Goal: Task Accomplishment & Management: Manage account settings

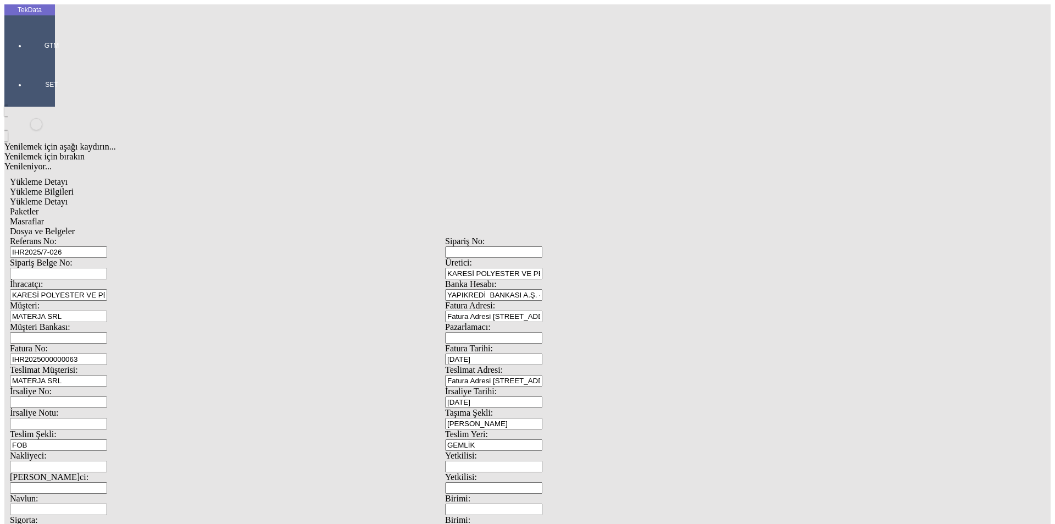
click at [107, 246] on input "IHR2025/7-026" at bounding box center [58, 252] width 97 height 12
drag, startPoint x: 210, startPoint y: 77, endPoint x: 74, endPoint y: 73, distance: 136.4
click at [74, 236] on div "Referans No: IHR2025/7-026" at bounding box center [227, 246] width 435 height 21
click at [107, 353] on input "IHR2025000000063" at bounding box center [58, 359] width 97 height 12
type input "IHR20250000000"
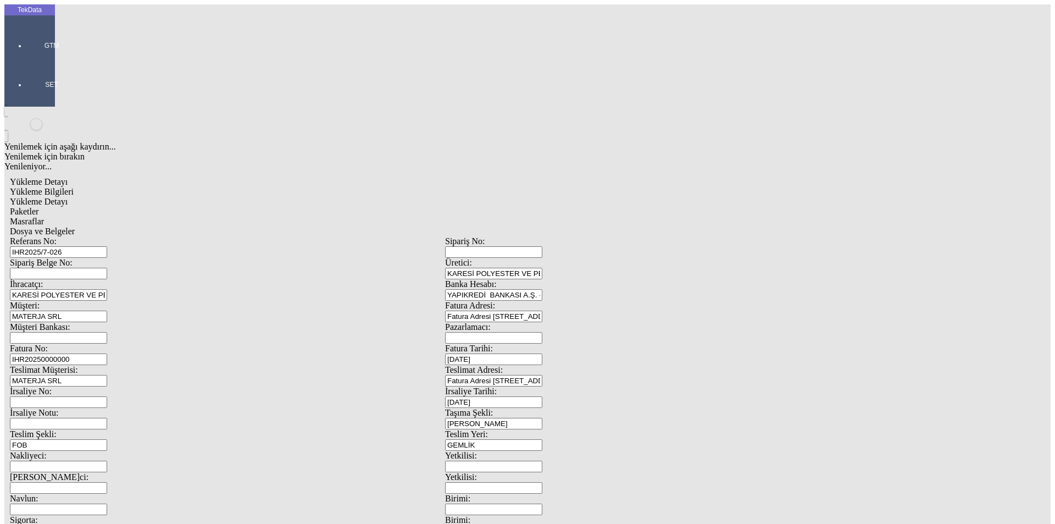
type input "[DATE]"
drag, startPoint x: 633, startPoint y: 223, endPoint x: 551, endPoint y: 224, distance: 82.4
click at [556, 386] on div "İrsaliye Tarihi: [DATE]" at bounding box center [662, 396] width 435 height 21
type input "[DATE]"
drag, startPoint x: 179, startPoint y: 372, endPoint x: 57, endPoint y: 366, distance: 122.2
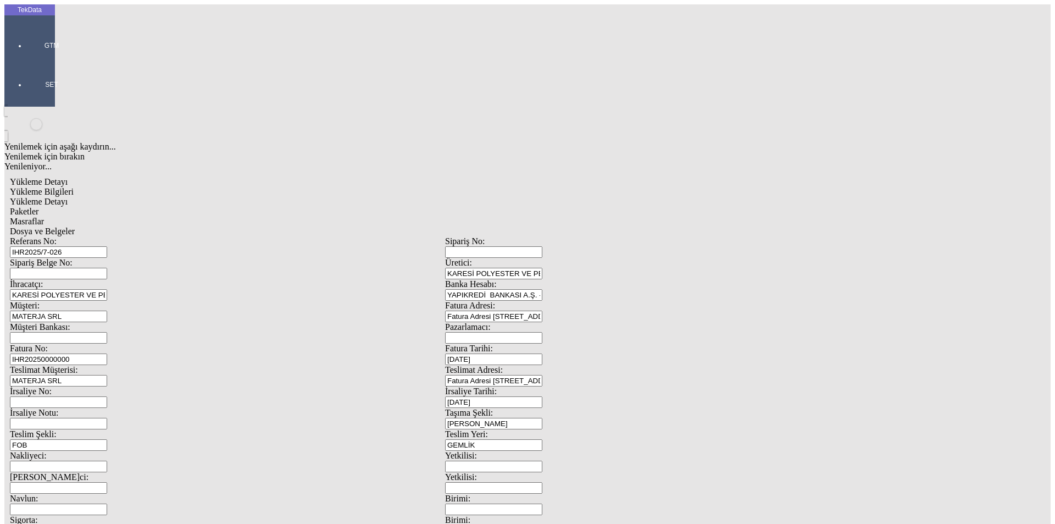
click at [57, 366] on div "Yükleme Detayı Yükleme Bilgileri Yükleme Detayı Paketler Masraflar Dosya ve Bel…" at bounding box center [444, 488] width 881 height 634
type input "[DATE]"
click at [4, 377] on div "TekData GTM SET Yenilemek için aşağı kaydırın... Yenilemek için bırakın Yenilen…" at bounding box center [444, 434] width 881 height 861
type input "[DATE]"
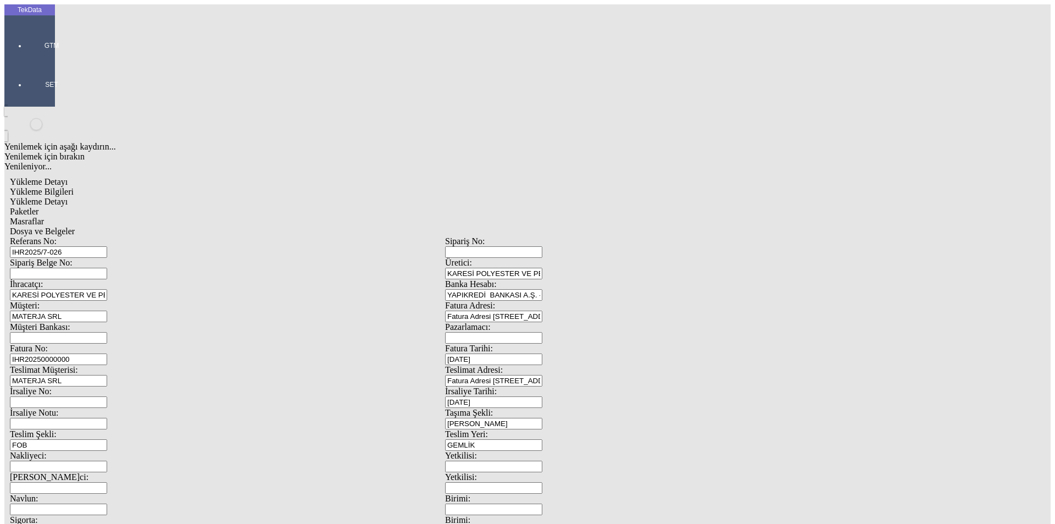
drag, startPoint x: 212, startPoint y: 419, endPoint x: 73, endPoint y: 418, distance: 139.6
type input "22279.8"
drag, startPoint x: 659, startPoint y: 425, endPoint x: 464, endPoint y: 407, distance: 195.4
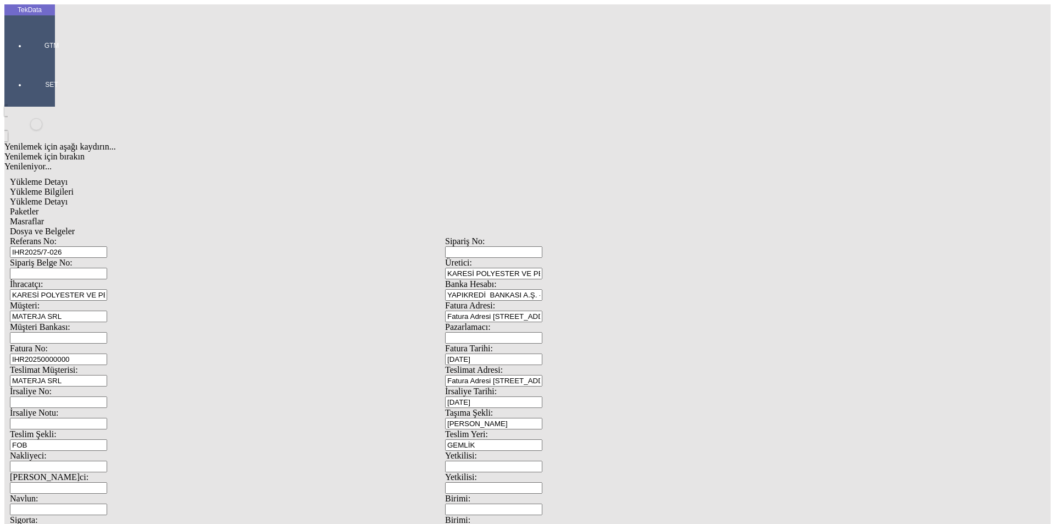
type input "22279.8"
click at [170, 187] on div "Yükleme Bilgileri Yükleme Detayı Paketler Masraflar Dosya ve Belgeler Referans …" at bounding box center [445, 493] width 870 height 613
click at [68, 197] on span "Yükleme Detayı" at bounding box center [39, 201] width 58 height 9
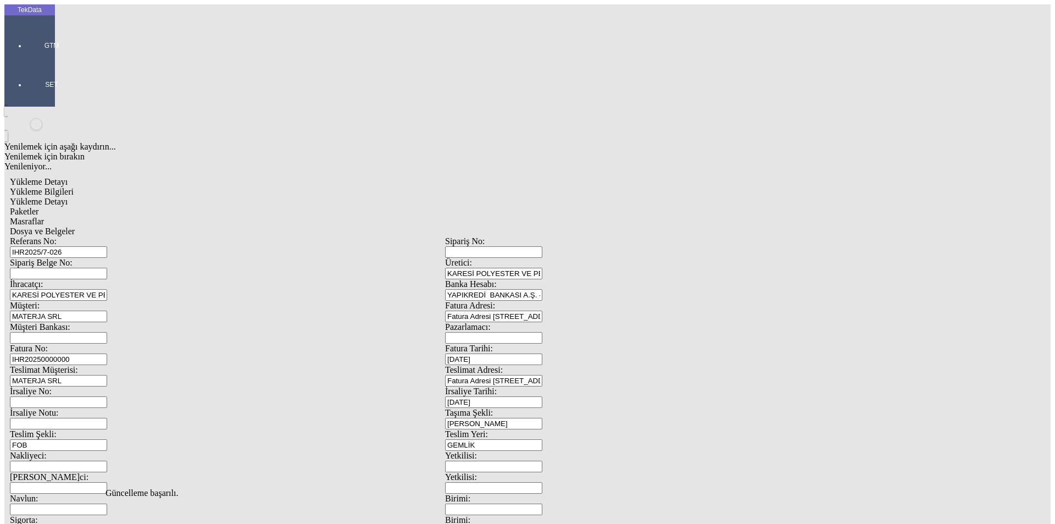
click at [489, 259] on div "Evet" at bounding box center [537, 254] width 159 height 10
drag, startPoint x: 176, startPoint y: 165, endPoint x: 62, endPoint y: 161, distance: 114.4
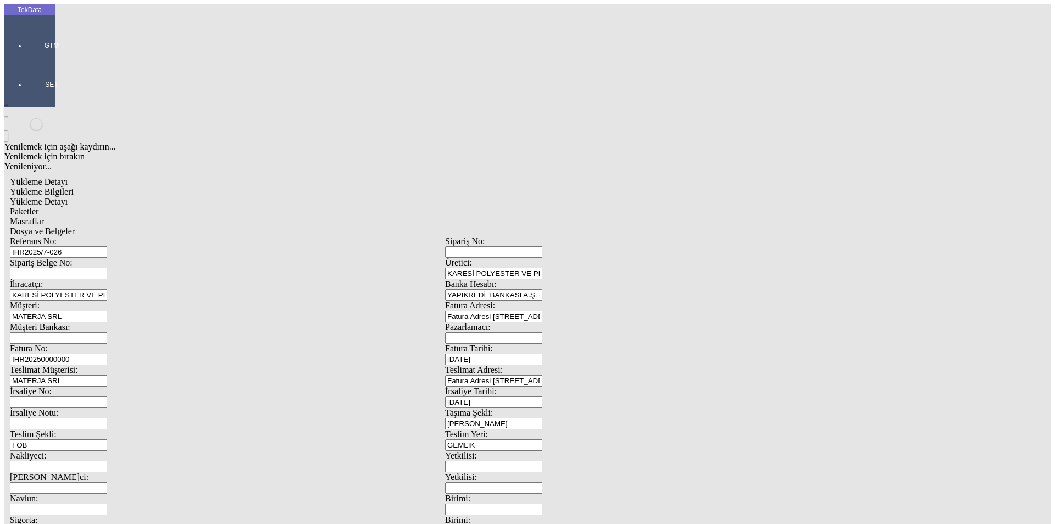
drag, startPoint x: 132, startPoint y: 162, endPoint x: 142, endPoint y: 162, distance: 10.5
drag, startPoint x: 157, startPoint y: 159, endPoint x: 85, endPoint y: 163, distance: 72.1
type input "22279.8"
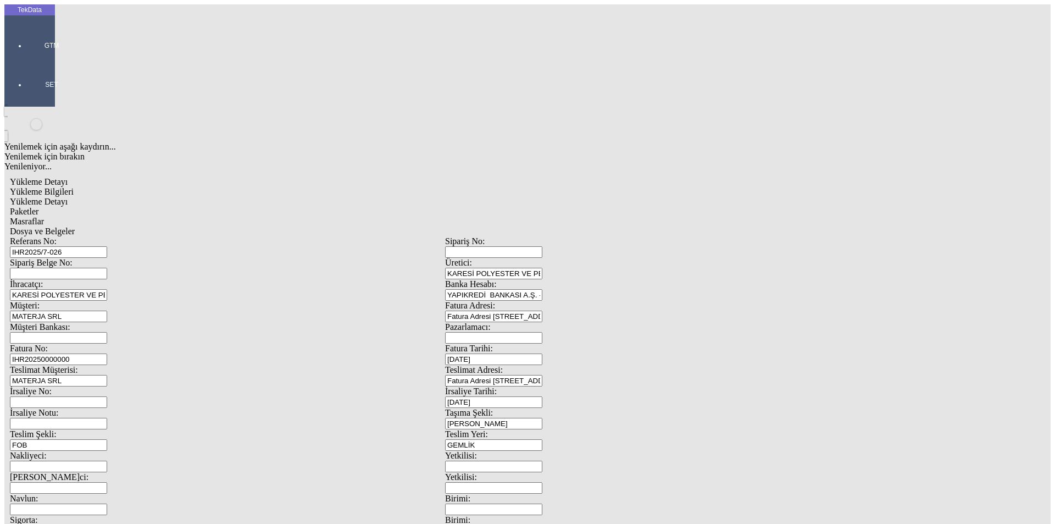
drag, startPoint x: 714, startPoint y: 210, endPoint x: 481, endPoint y: 205, distance: 232.5
type input "22279.8"
drag, startPoint x: 174, startPoint y: 238, endPoint x: 99, endPoint y: 226, distance: 75.7
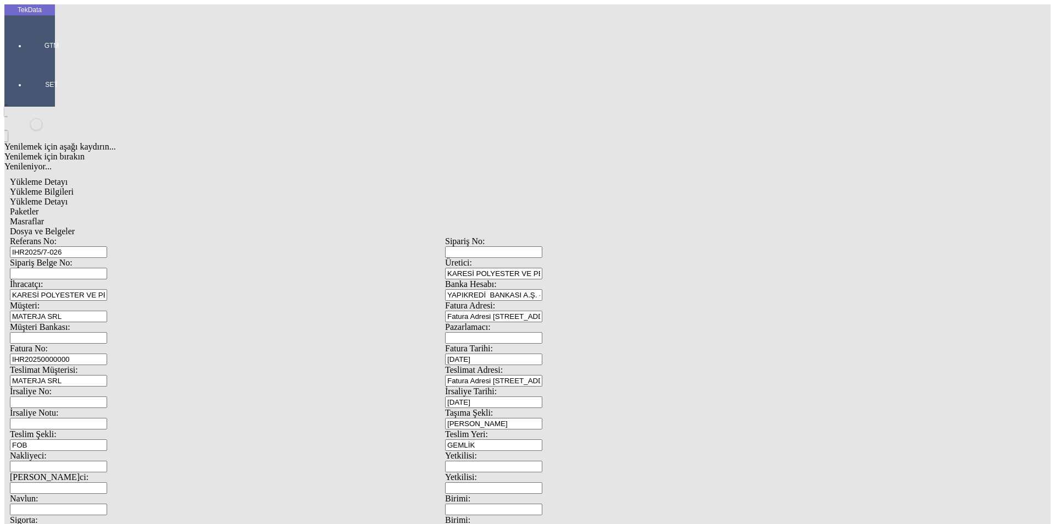
type input "22279.8"
click at [38, 207] on span "Paketler" at bounding box center [24, 211] width 29 height 9
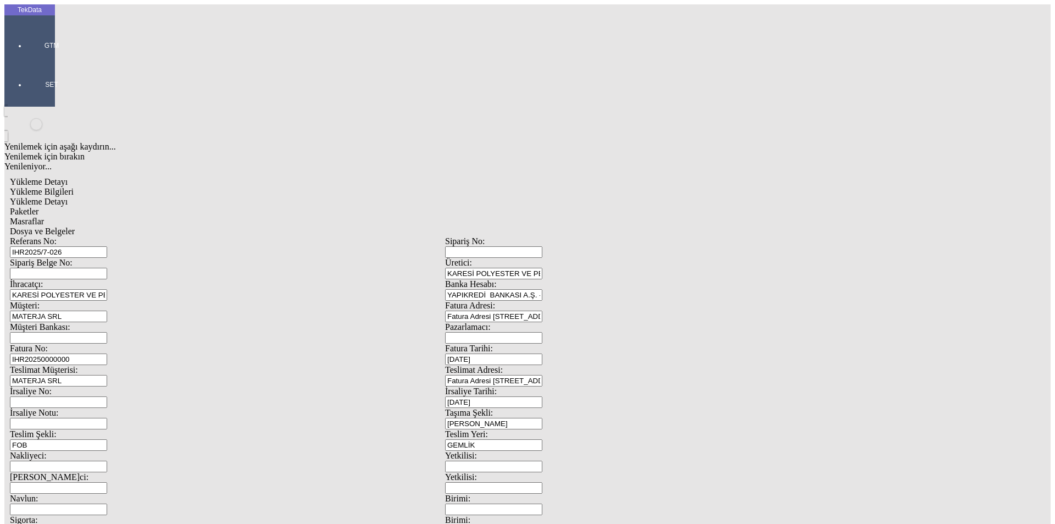
click at [474, 258] on span "Evet" at bounding box center [466, 253] width 16 height 9
type input "Çuval"
drag, startPoint x: 695, startPoint y: 124, endPoint x: 544, endPoint y: 114, distance: 152.0
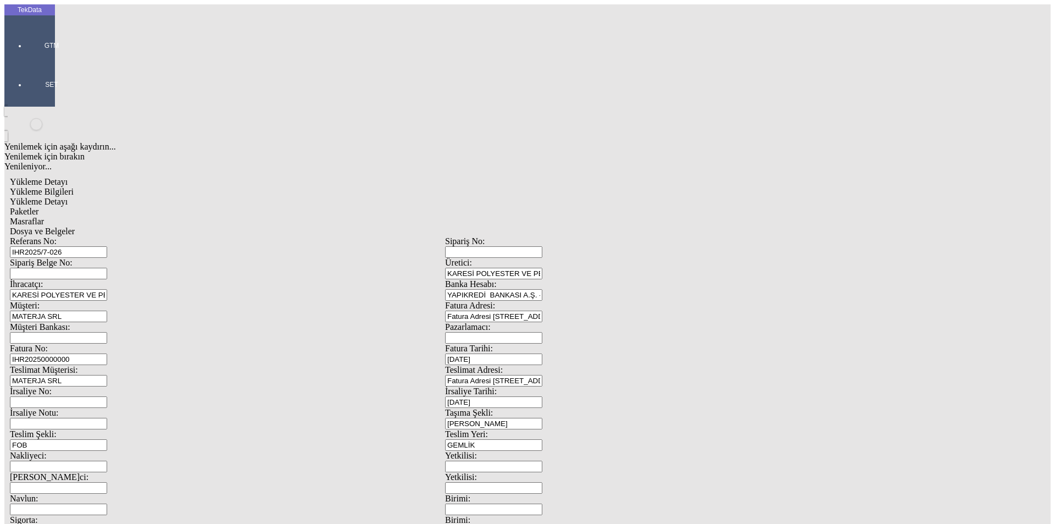
type input "2"
type input "109"
click at [44, 217] on span "Masraflar" at bounding box center [27, 221] width 34 height 9
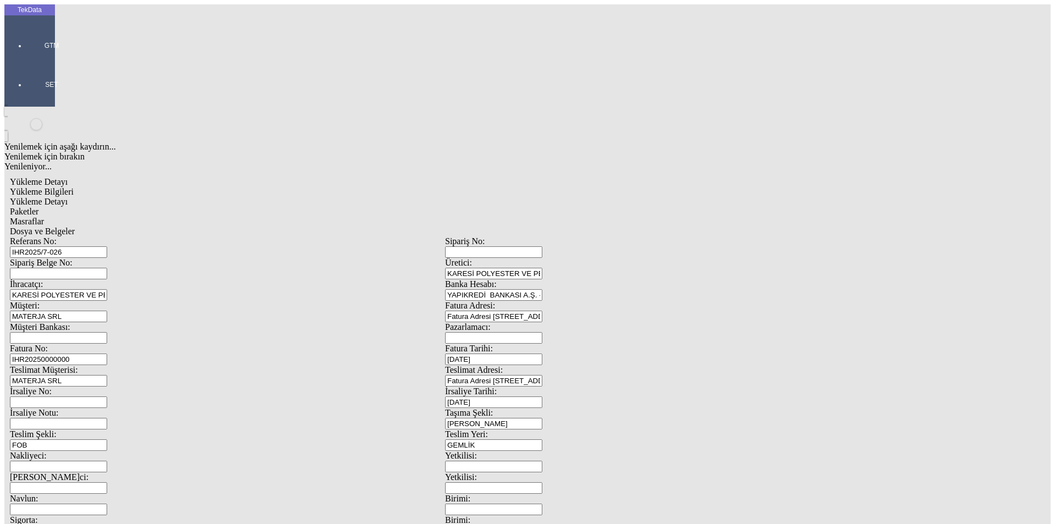
click at [75, 226] on span "Dosya ve Belgeler" at bounding box center [42, 230] width 65 height 9
drag, startPoint x: 125, startPoint y: 85, endPoint x: 141, endPoint y: 82, distance: 16.6
click at [75, 226] on span "Dosya ve Belgeler" at bounding box center [42, 230] width 65 height 9
click at [74, 187] on span "Yükleme Bilgileri" at bounding box center [42, 191] width 64 height 9
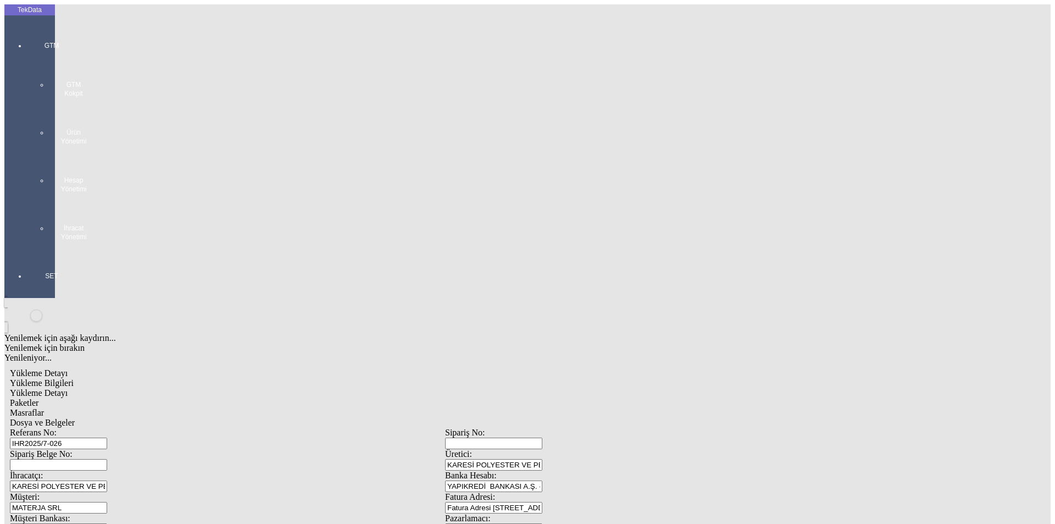
click at [32, 252] on div at bounding box center [51, 252] width 51 height 0
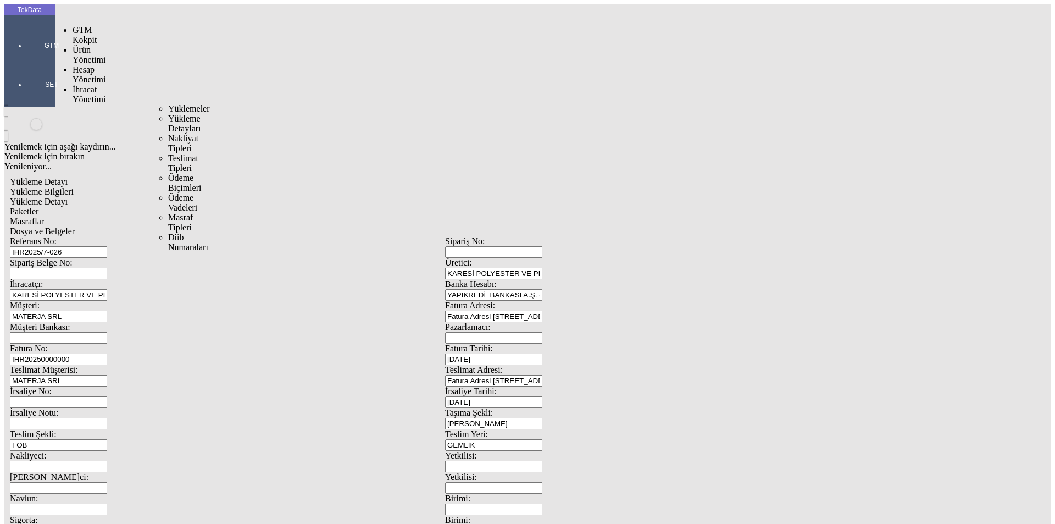
click at [106, 85] on span "İhracat Yönetimi" at bounding box center [89, 94] width 33 height 19
click at [168, 104] on span "Yüklemeler" at bounding box center [189, 108] width 42 height 9
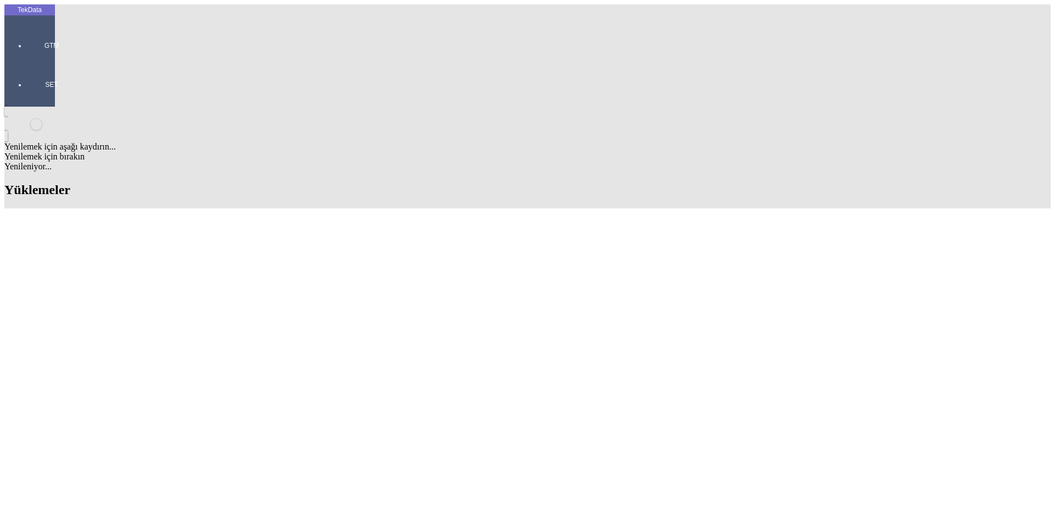
drag, startPoint x: 597, startPoint y: 86, endPoint x: 503, endPoint y: 92, distance: 94.8
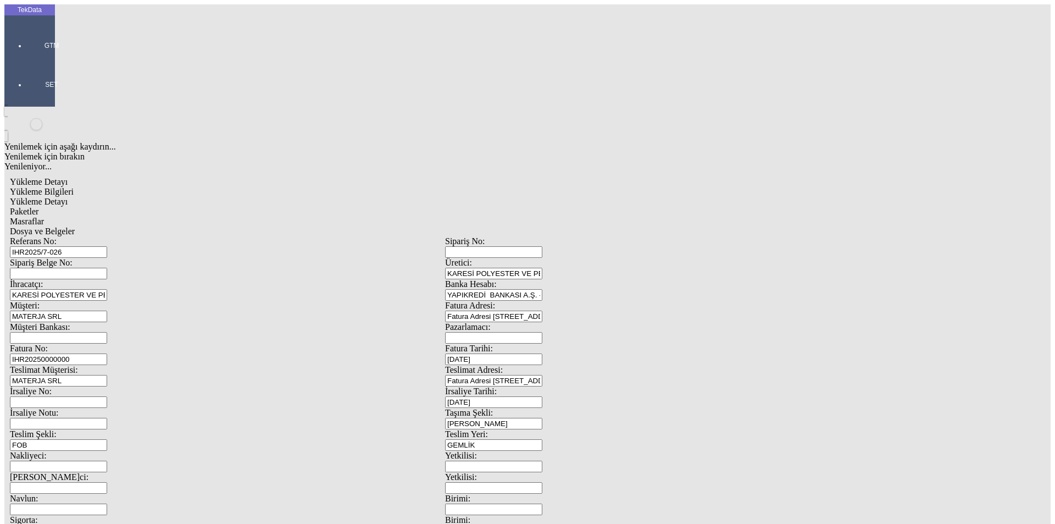
click at [107, 246] on input "IHR2025/7-026" at bounding box center [58, 252] width 97 height 12
type input "IHR2025/8-050"
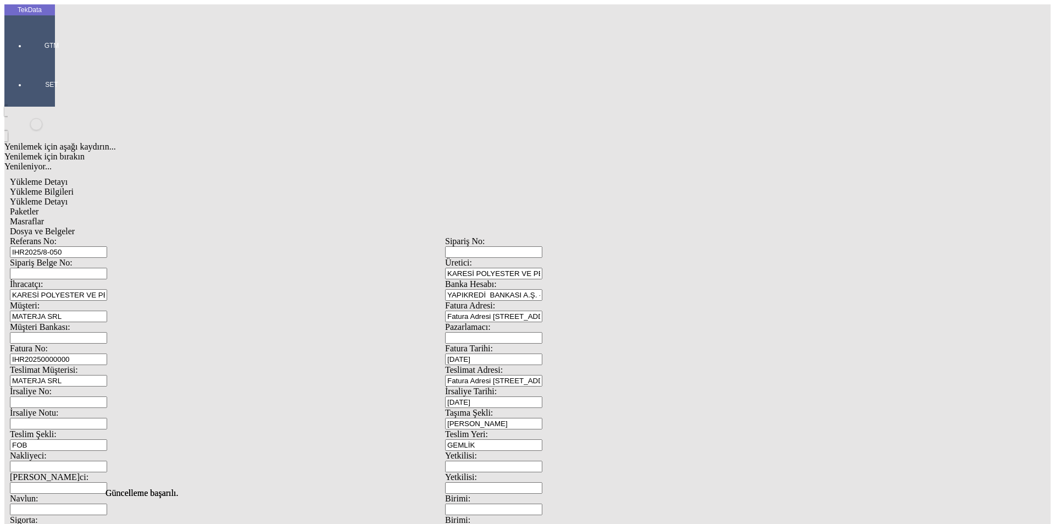
scroll to position [0, 0]
click at [75, 226] on span "Dosya ve Belgeler" at bounding box center [42, 230] width 65 height 9
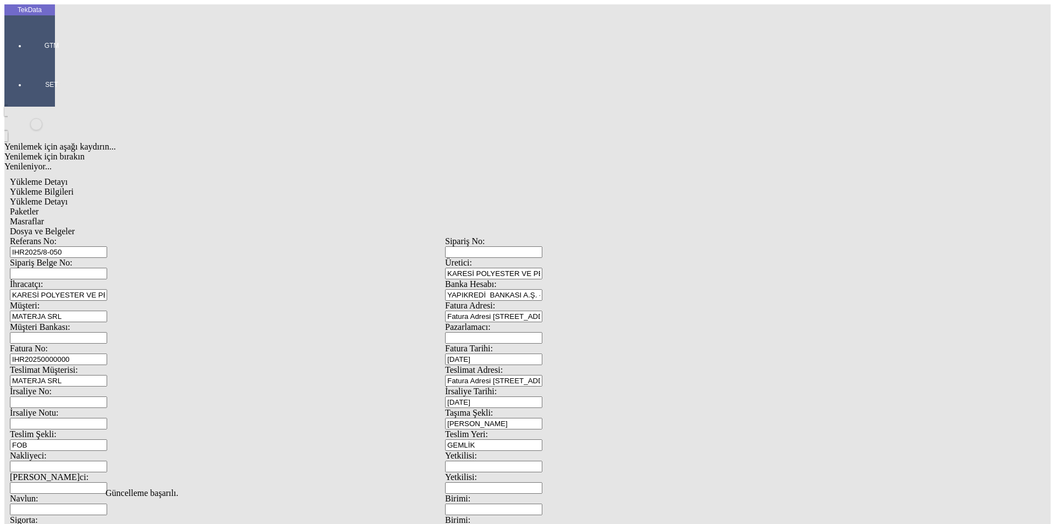
click at [371, 226] on div "Dosya ve Belgeler" at bounding box center [445, 231] width 870 height 10
